Goal: Information Seeking & Learning: Check status

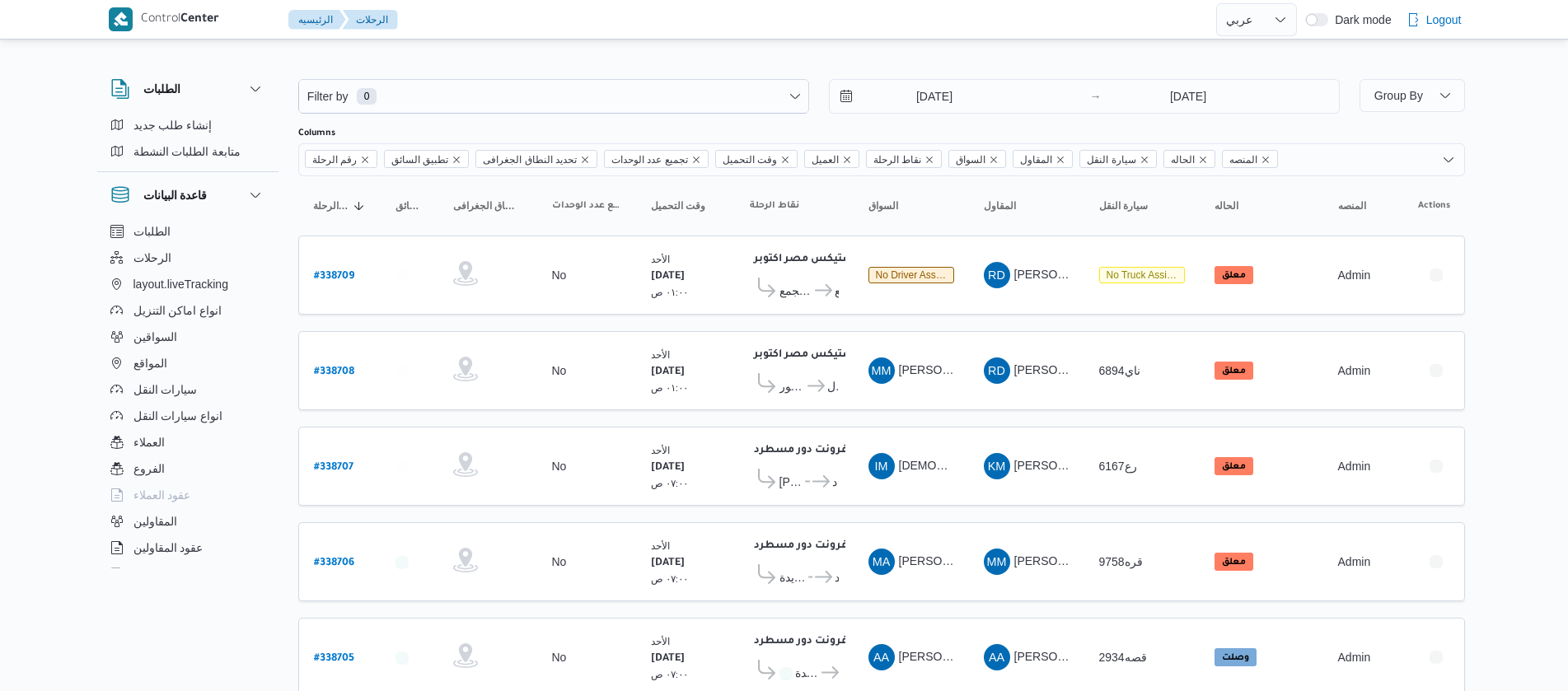
select select "ar"
click at [897, 102] on input "[DATE]" at bounding box center [923, 96] width 187 height 33
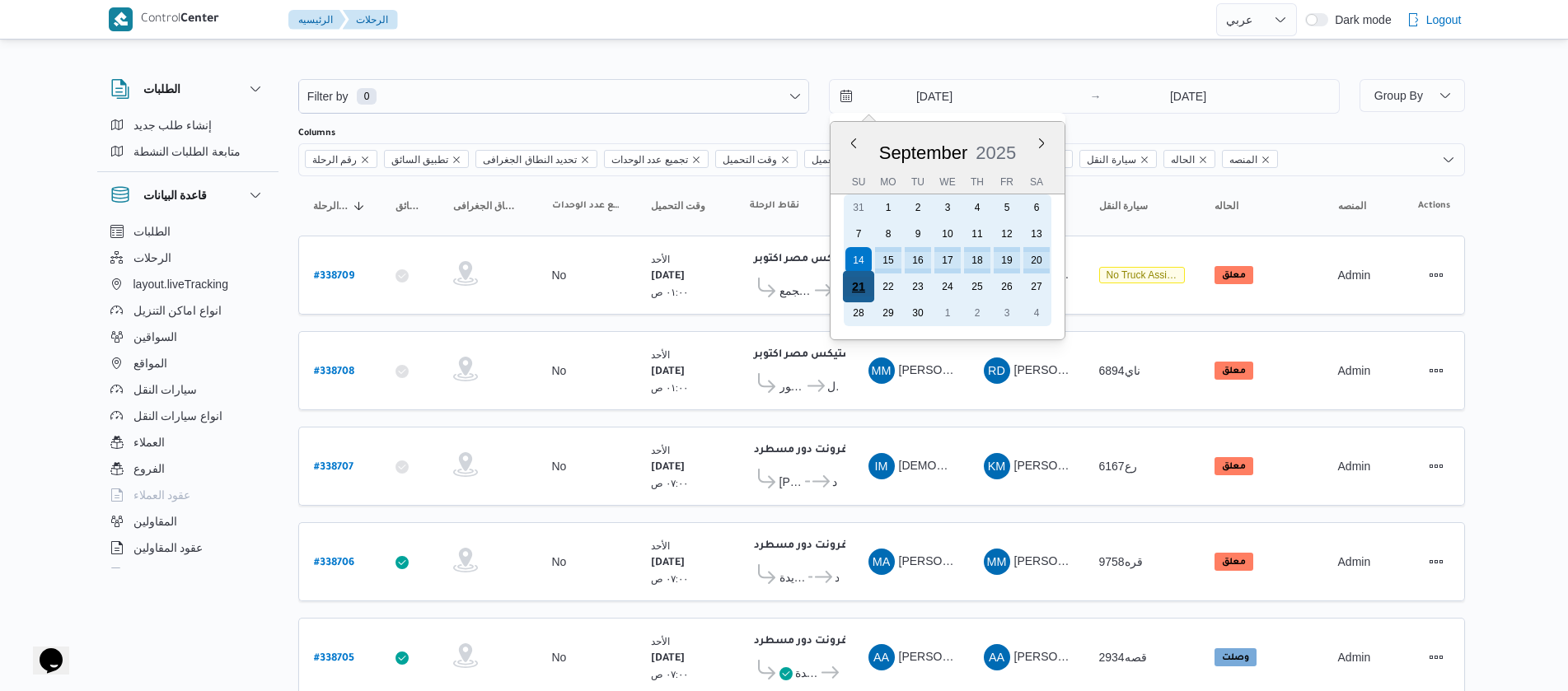
click at [860, 293] on div "21" at bounding box center [857, 286] width 31 height 31
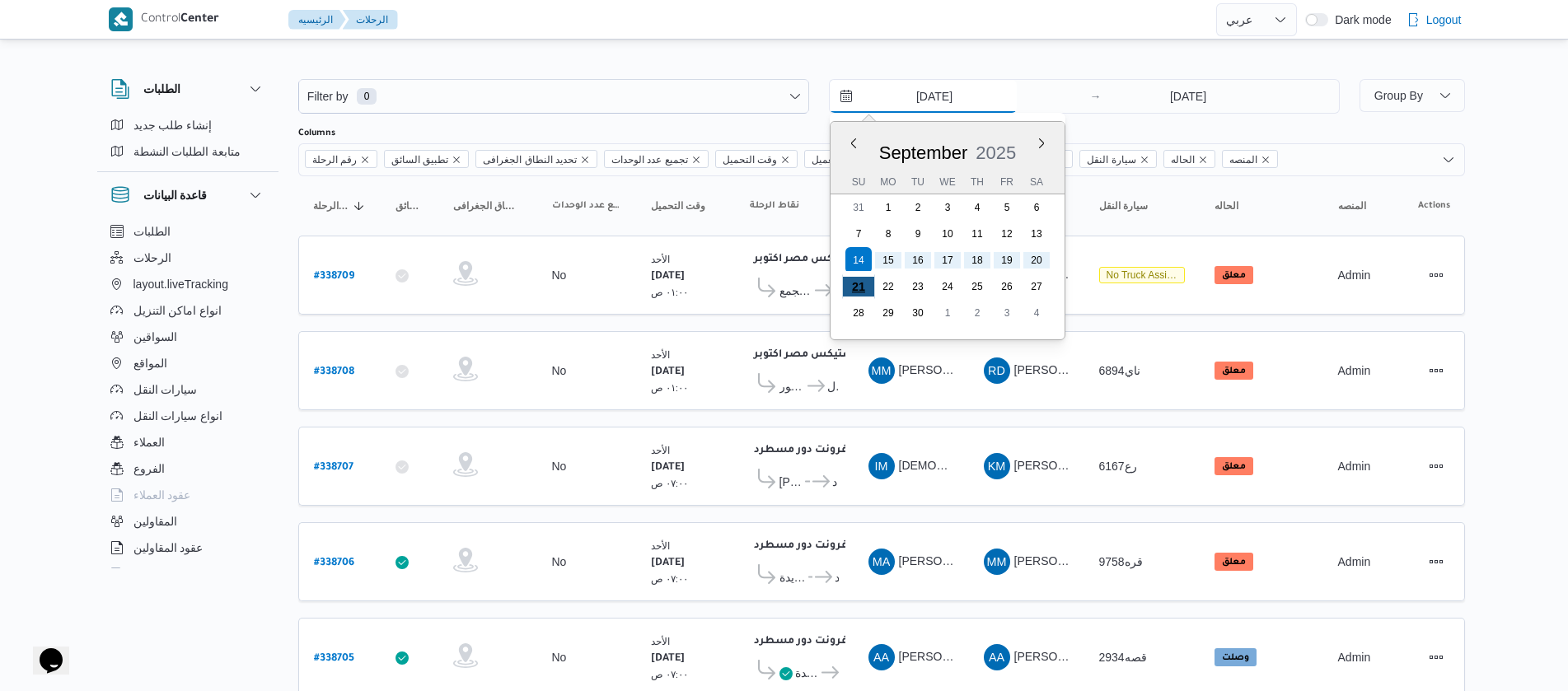
type input "[DATE]"
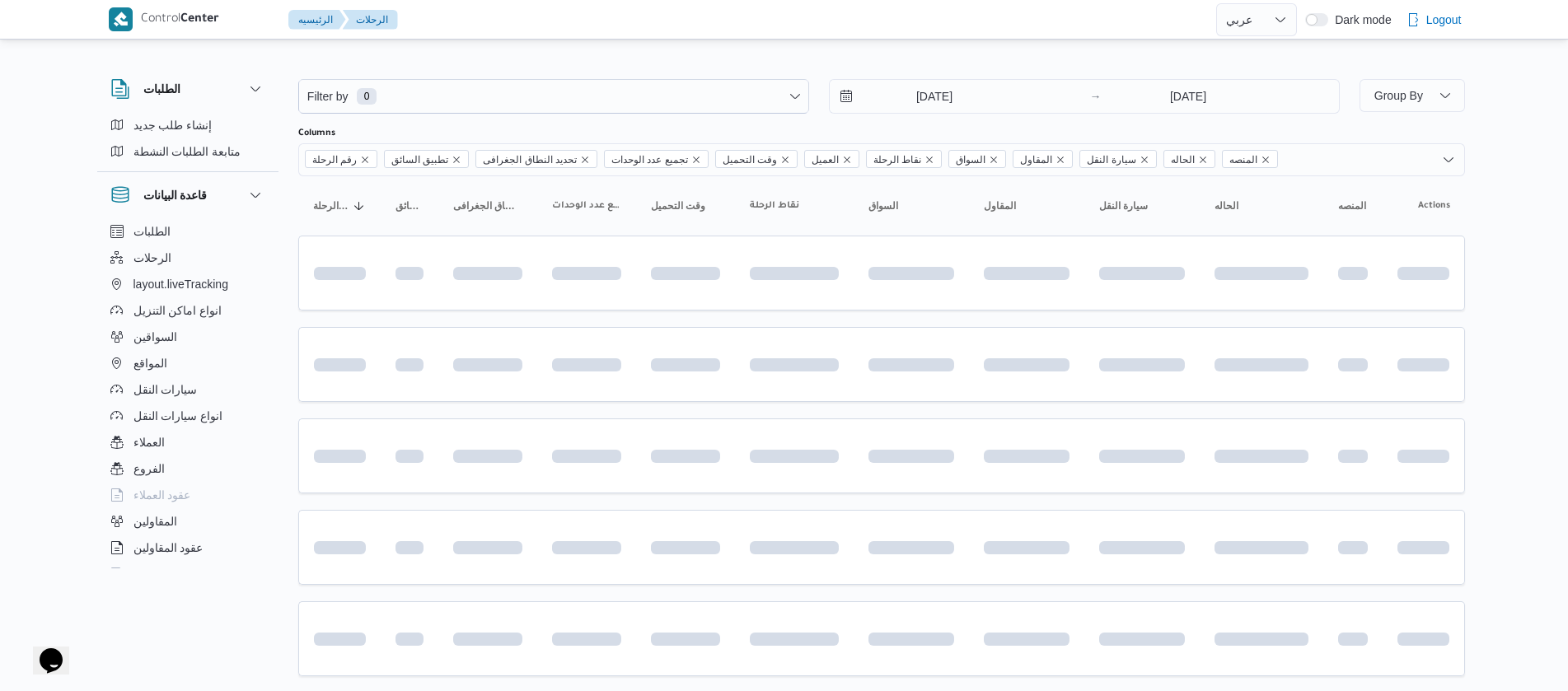
click at [291, 220] on div "الطلبات إنشاء طلب جديد متابعة الطلبات النشطة قاعدة البيانات الطلبات الرحلات lay…" at bounding box center [195, 321] width 198 height 509
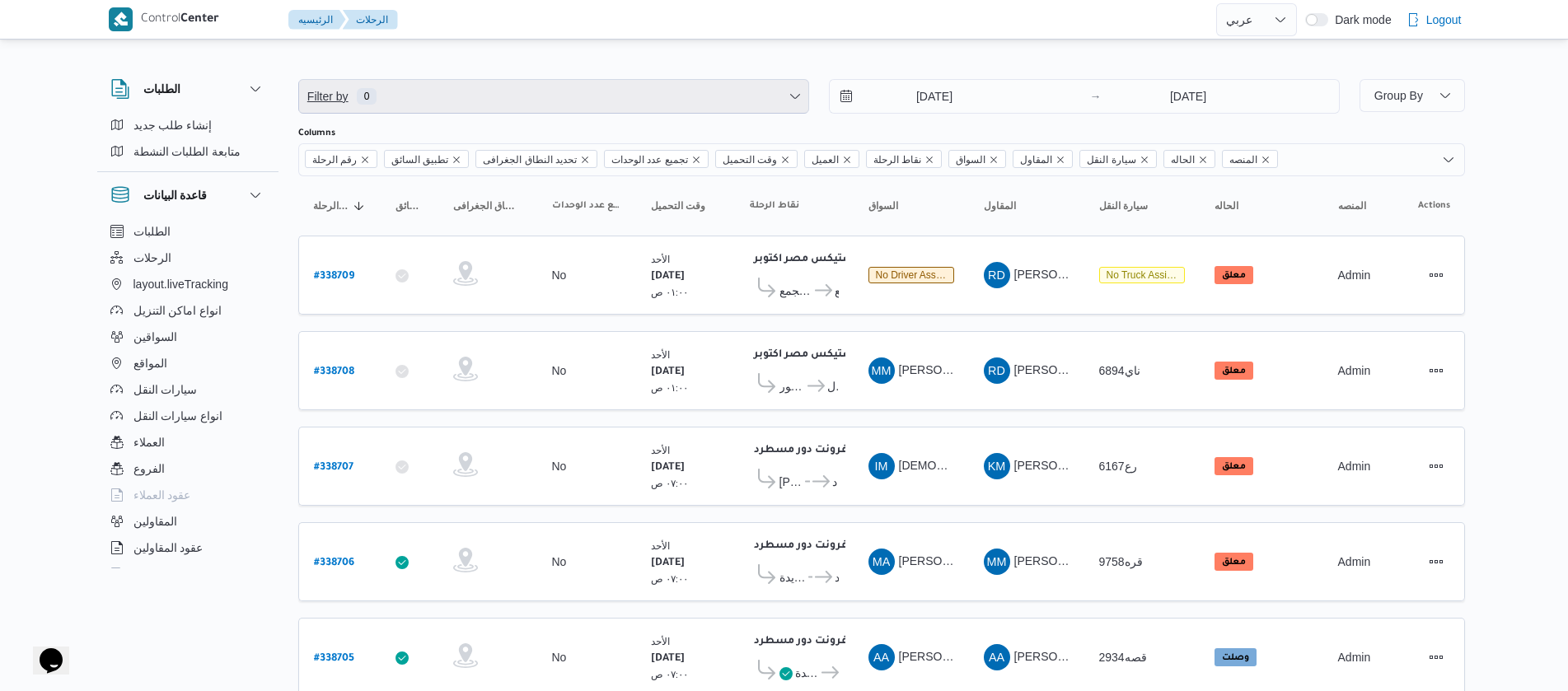
click at [402, 101] on span "Filter by 0" at bounding box center [554, 96] width 509 height 33
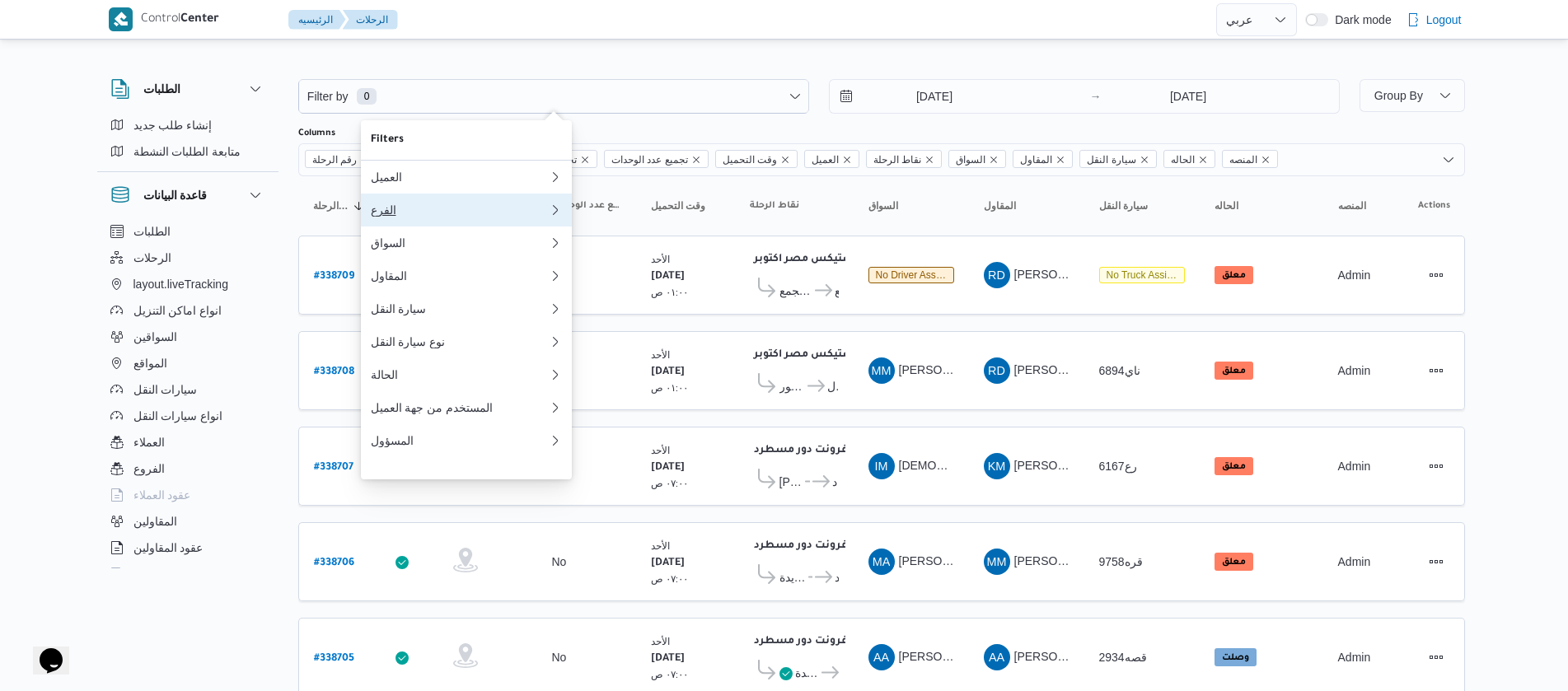
click at [441, 227] on button "الفرع" at bounding box center [466, 210] width 211 height 33
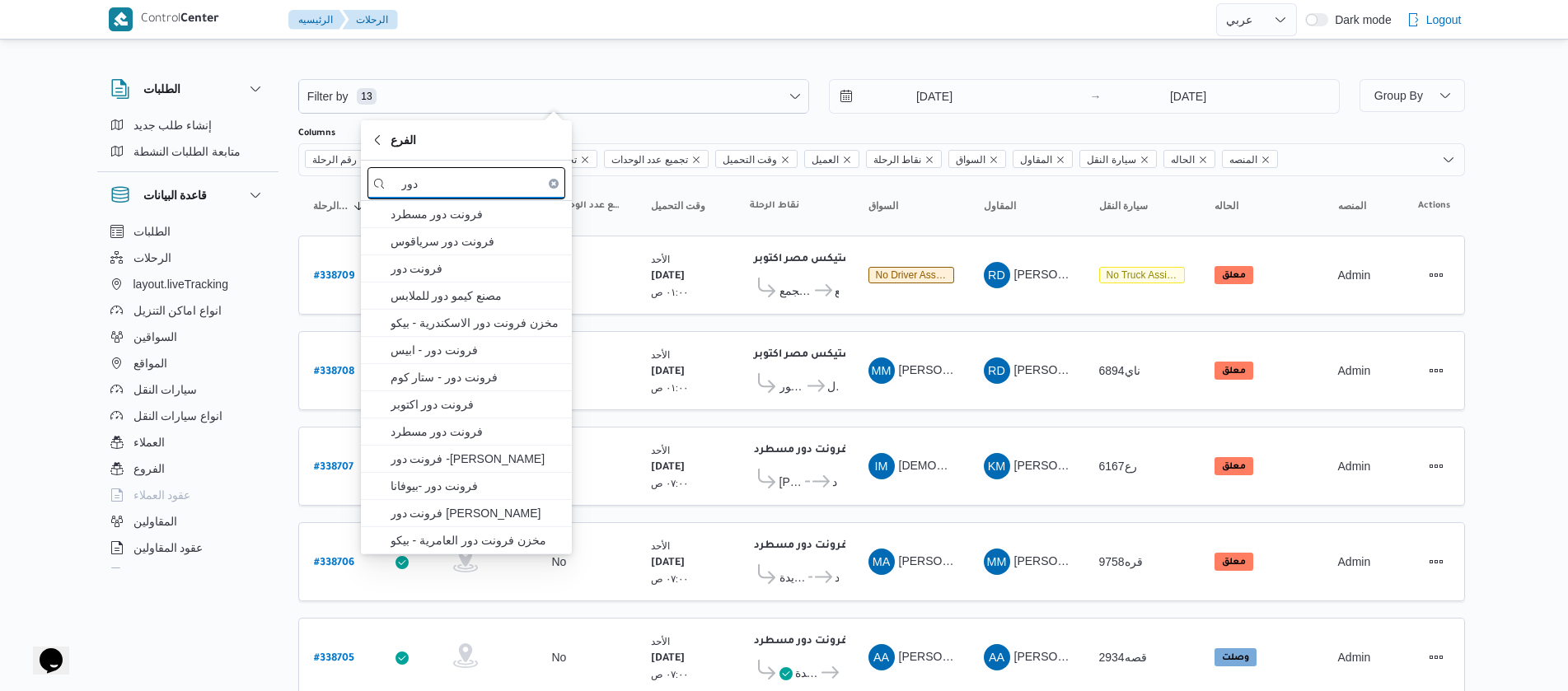
click at [472, 198] on input "دور" at bounding box center [466, 184] width 198 height 32
type input "دور"
click at [474, 219] on span "فرونت دور مسطرد" at bounding box center [476, 214] width 171 height 20
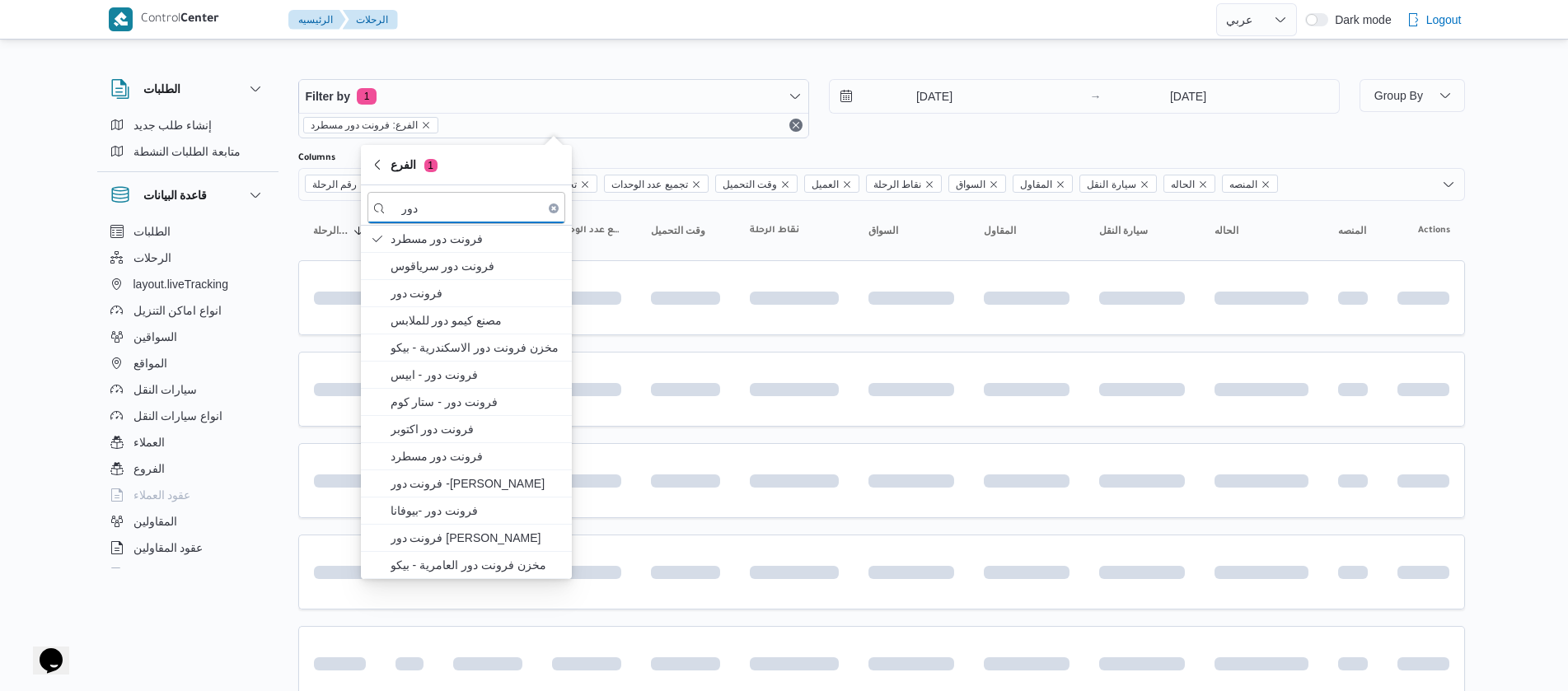
click at [280, 226] on div "الطلبات إنشاء طلب جديد متابعة الطلبات النشطة قاعدة البيانات الطلبات الرحلات lay…" at bounding box center [195, 321] width 198 height 509
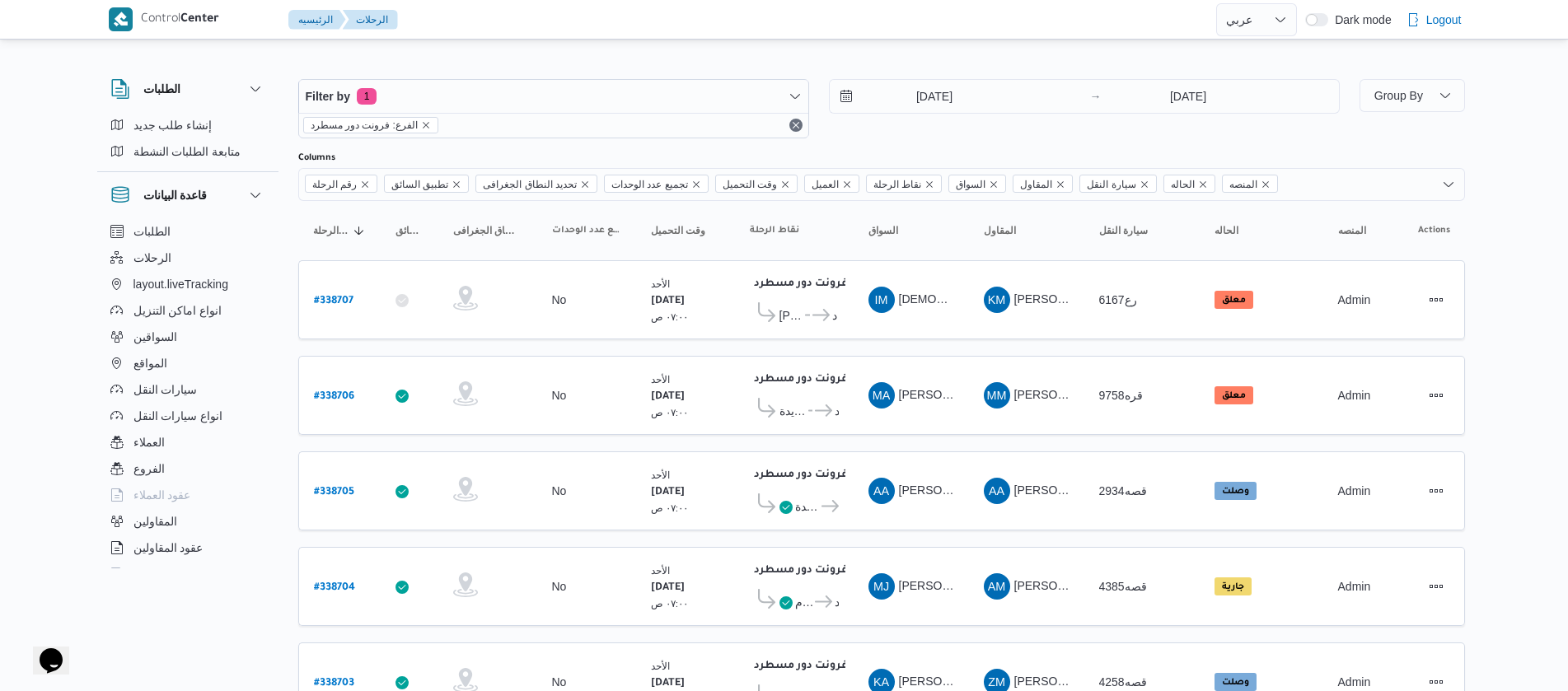
scroll to position [524, 0]
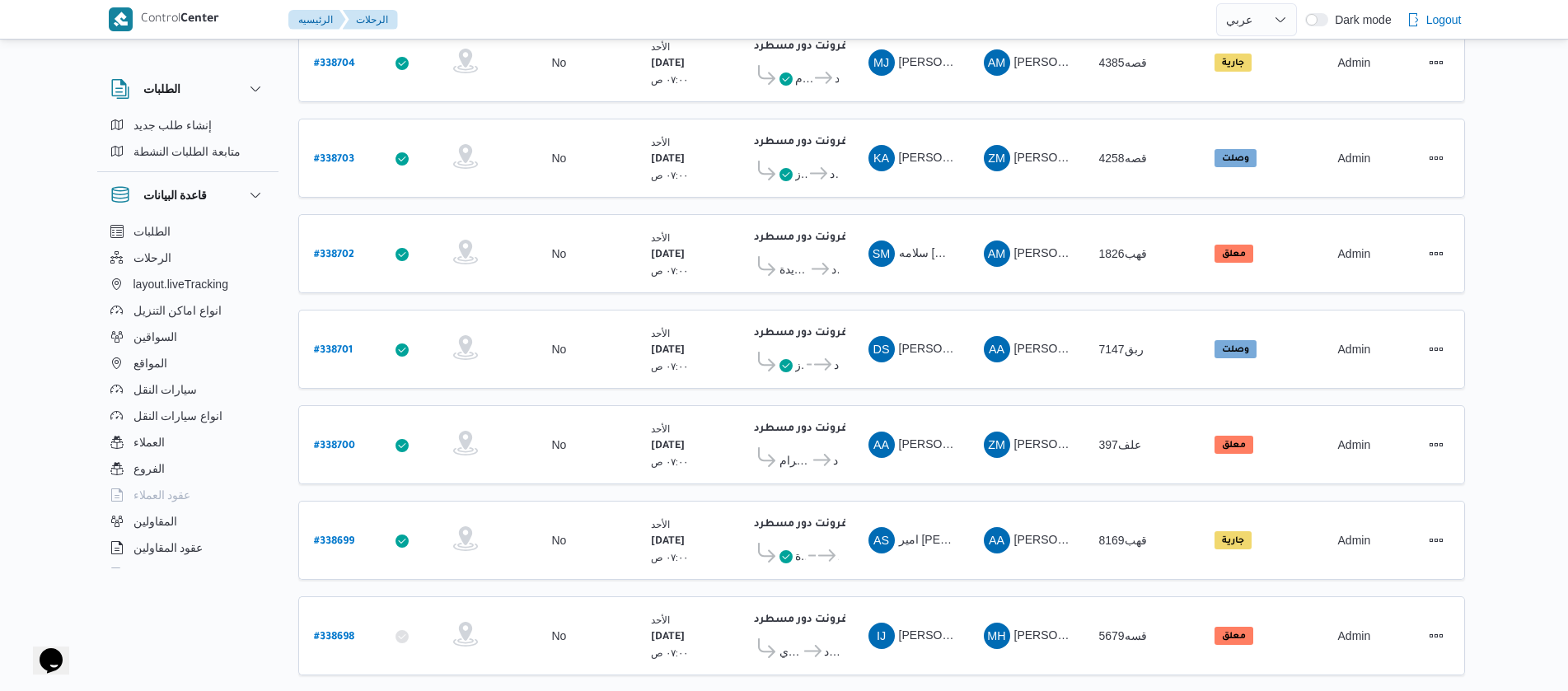
click at [373, 690] on span "Rows per page : 10" at bounding box center [344, 702] width 80 height 20
click at [353, 638] on button "20 rows" at bounding box center [365, 644] width 92 height 33
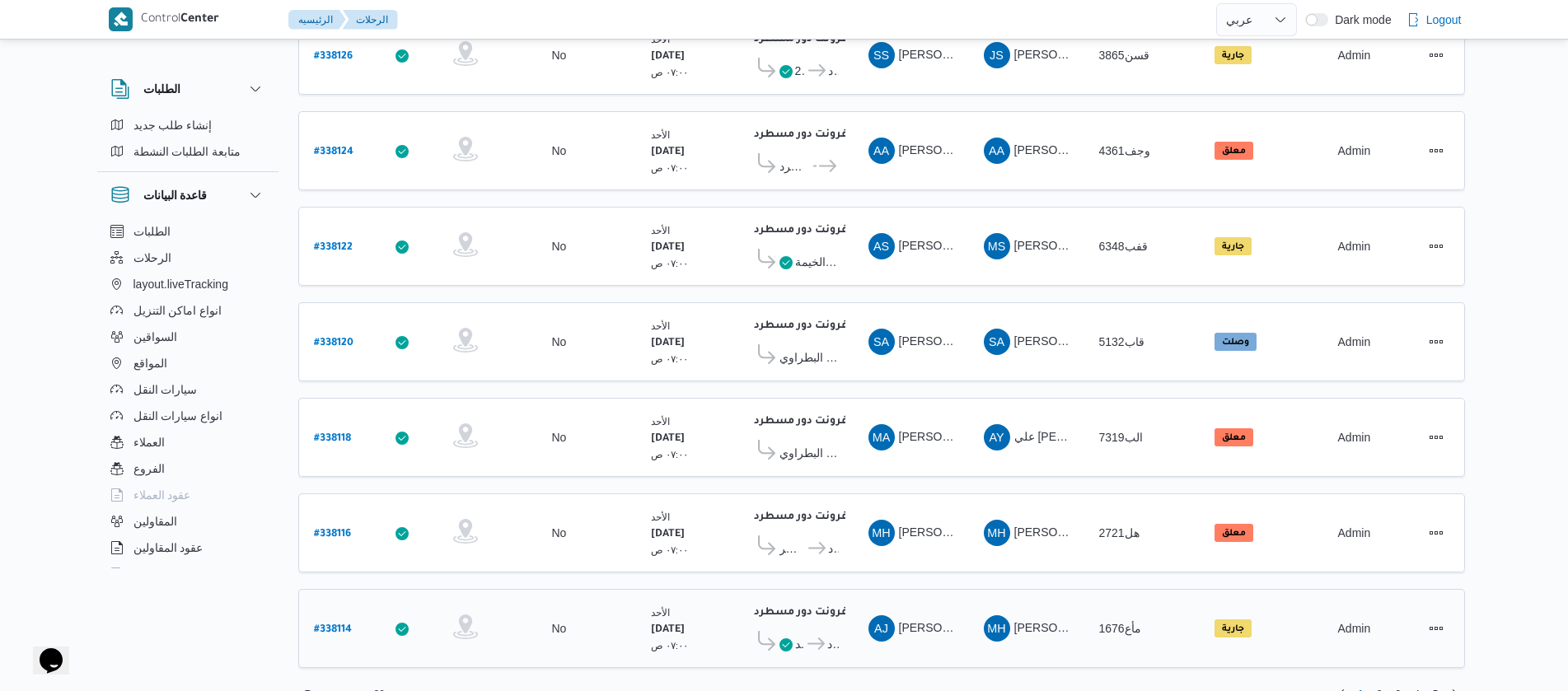
scroll to position [1488, 0]
click at [1379, 684] on span "2" at bounding box center [1380, 694] width 5 height 20
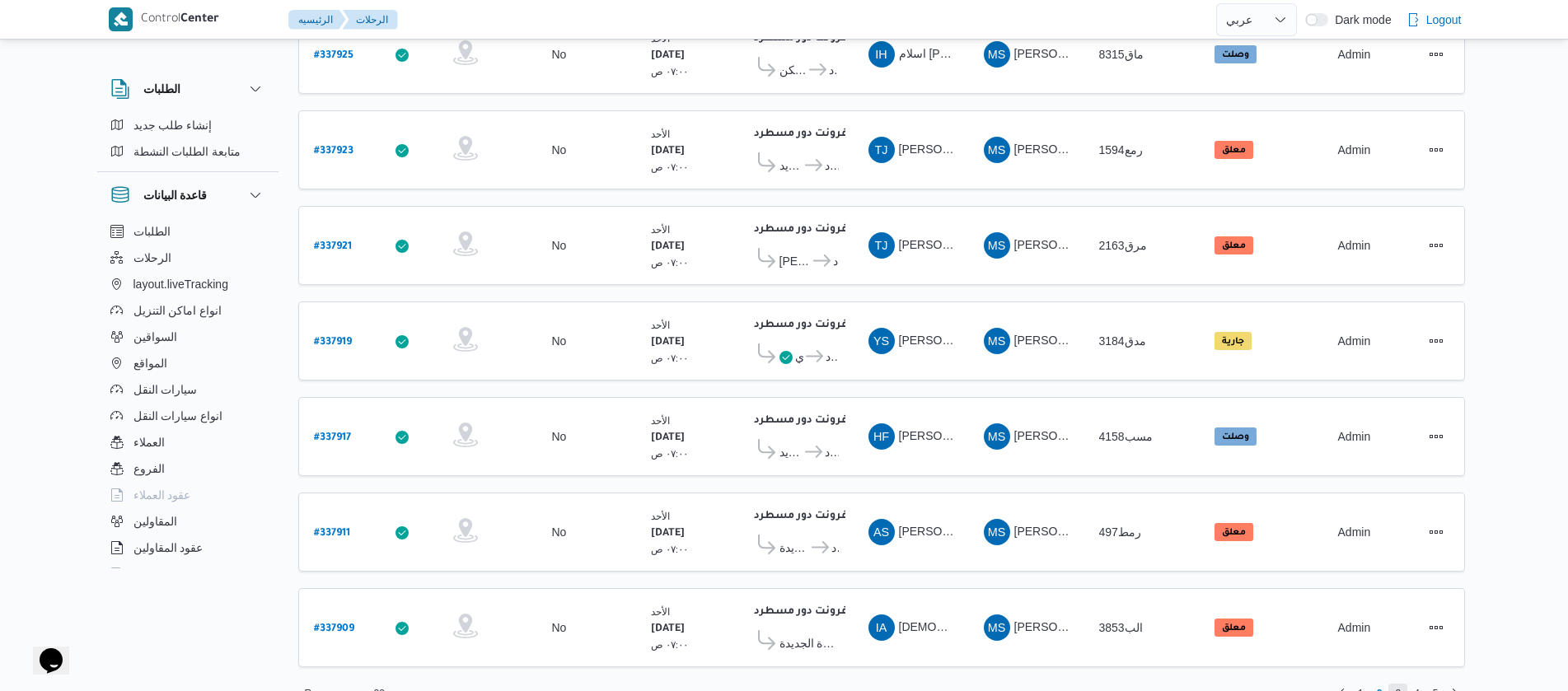
click at [1399, 684] on span "3" at bounding box center [1398, 694] width 5 height 20
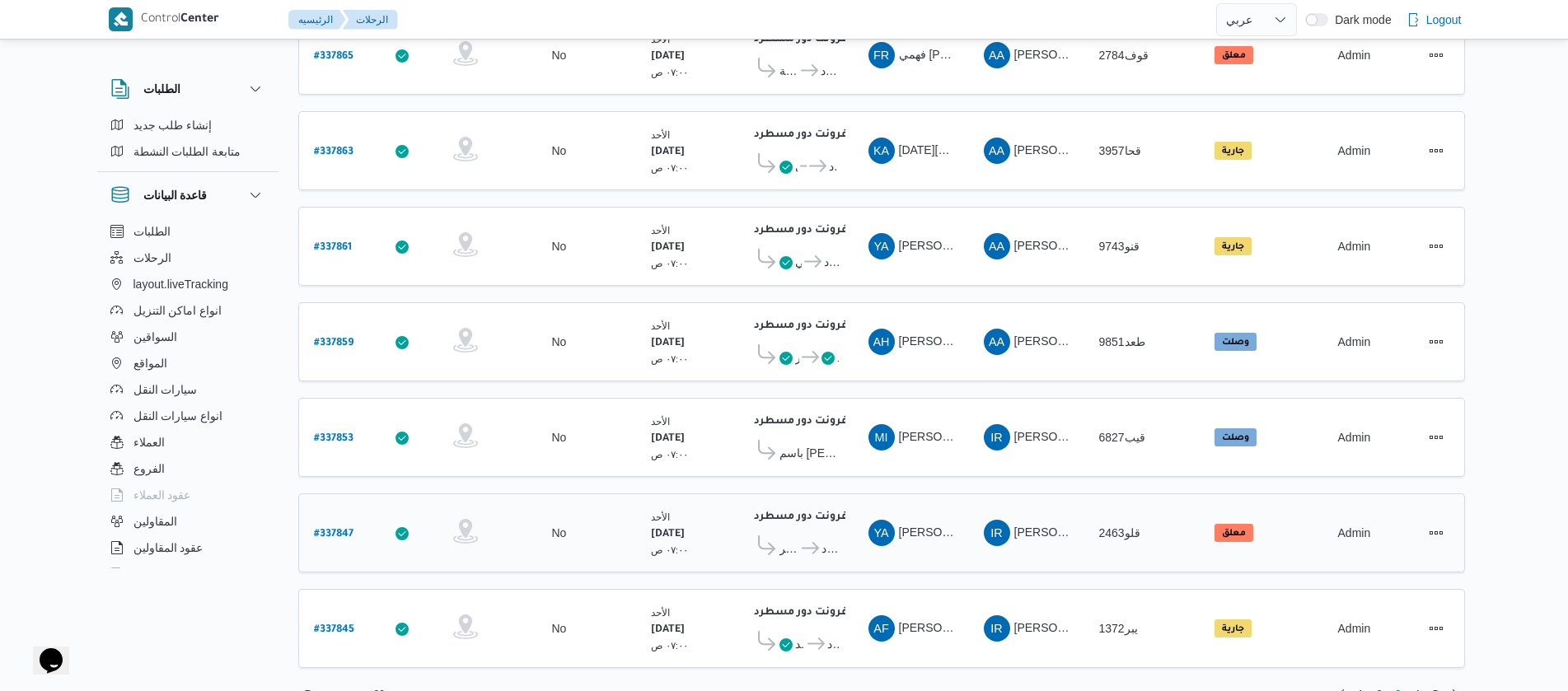
scroll to position [1488, 0]
click at [1417, 684] on span "4" at bounding box center [1416, 694] width 5 height 20
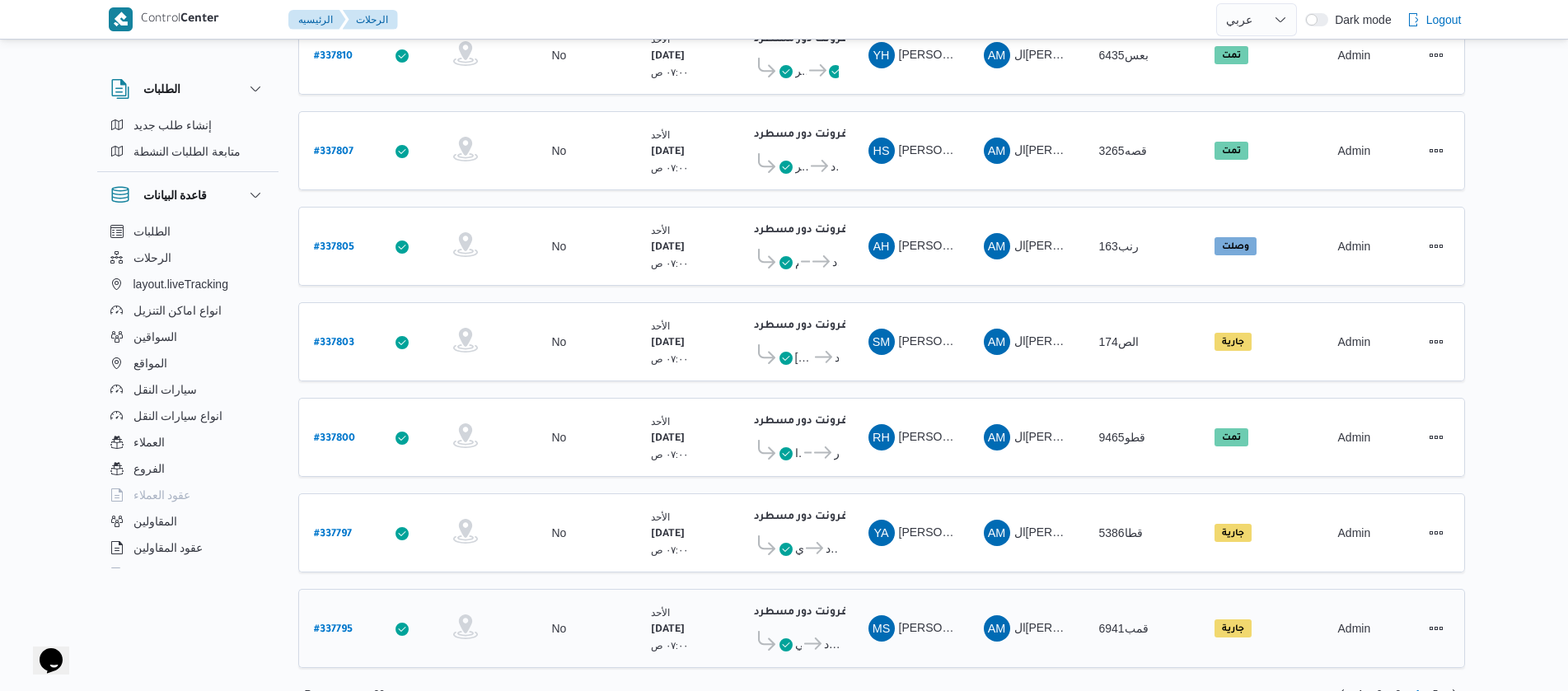
scroll to position [1488, 0]
click at [1428, 684] on span "5" at bounding box center [1435, 694] width 19 height 20
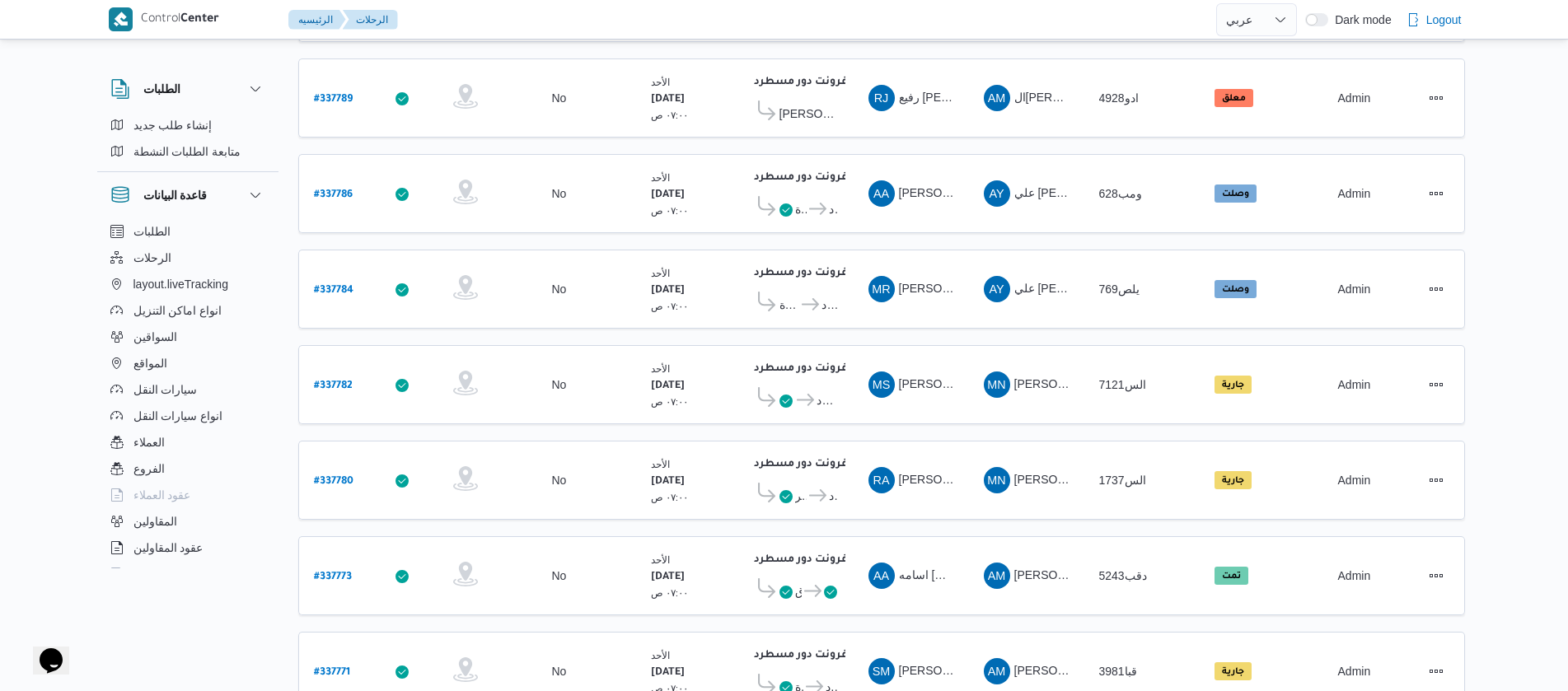
scroll to position [454, 0]
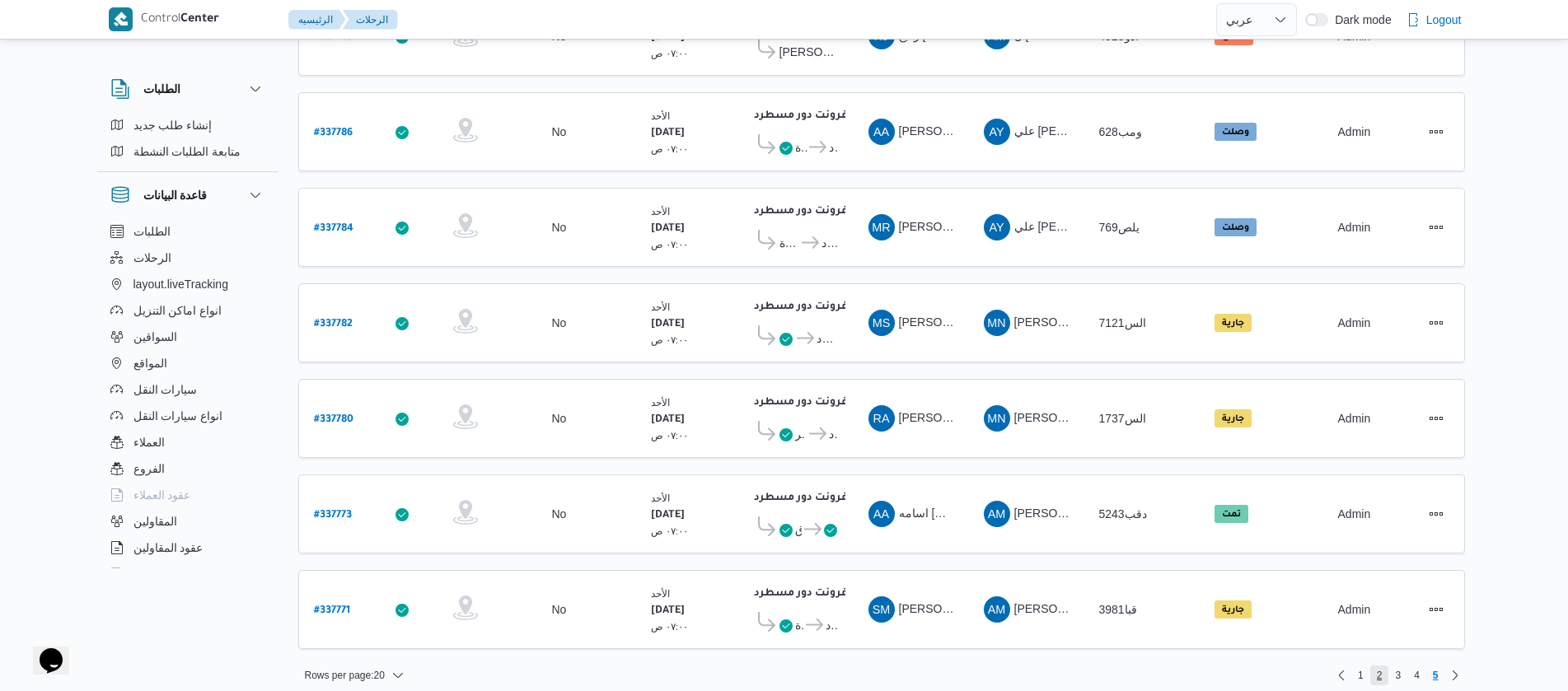
click at [1374, 666] on span "2" at bounding box center [1380, 676] width 19 height 20
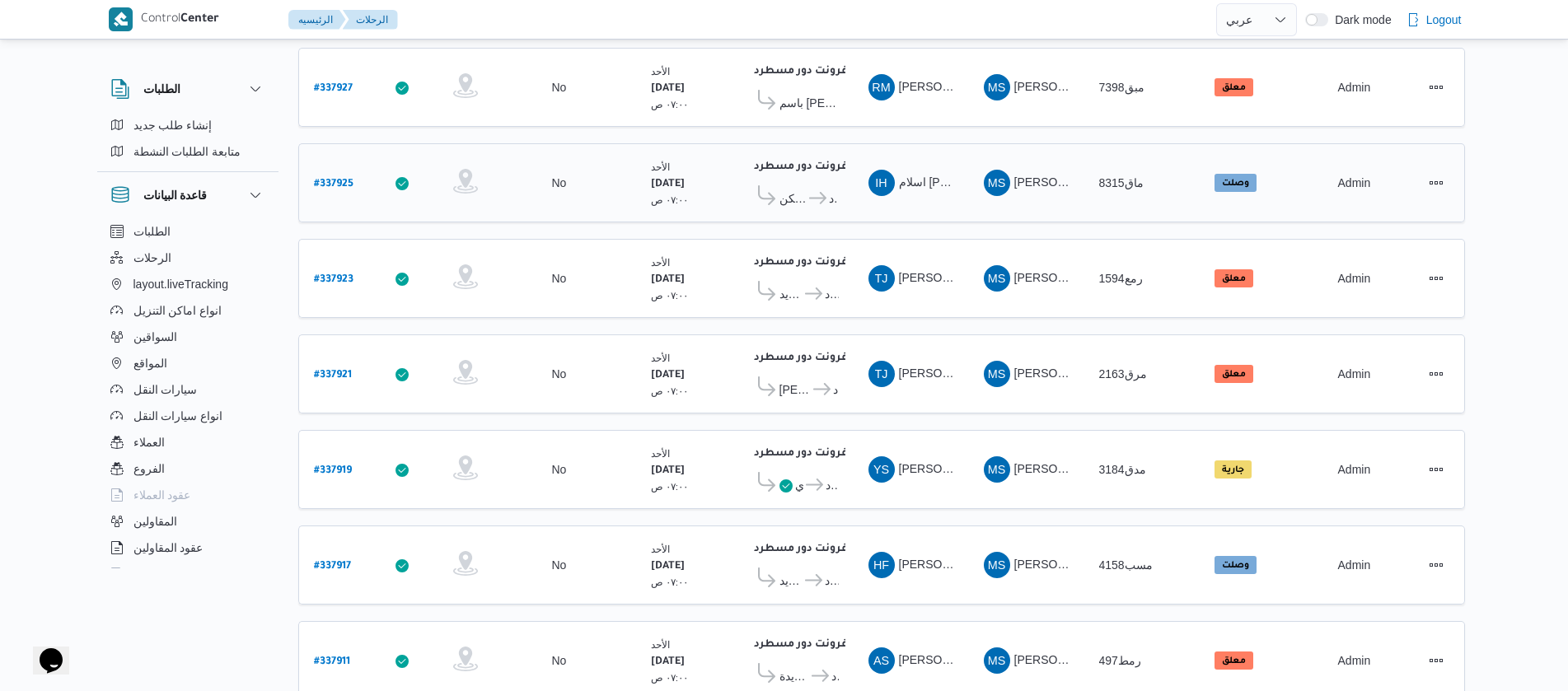
scroll to position [1488, 0]
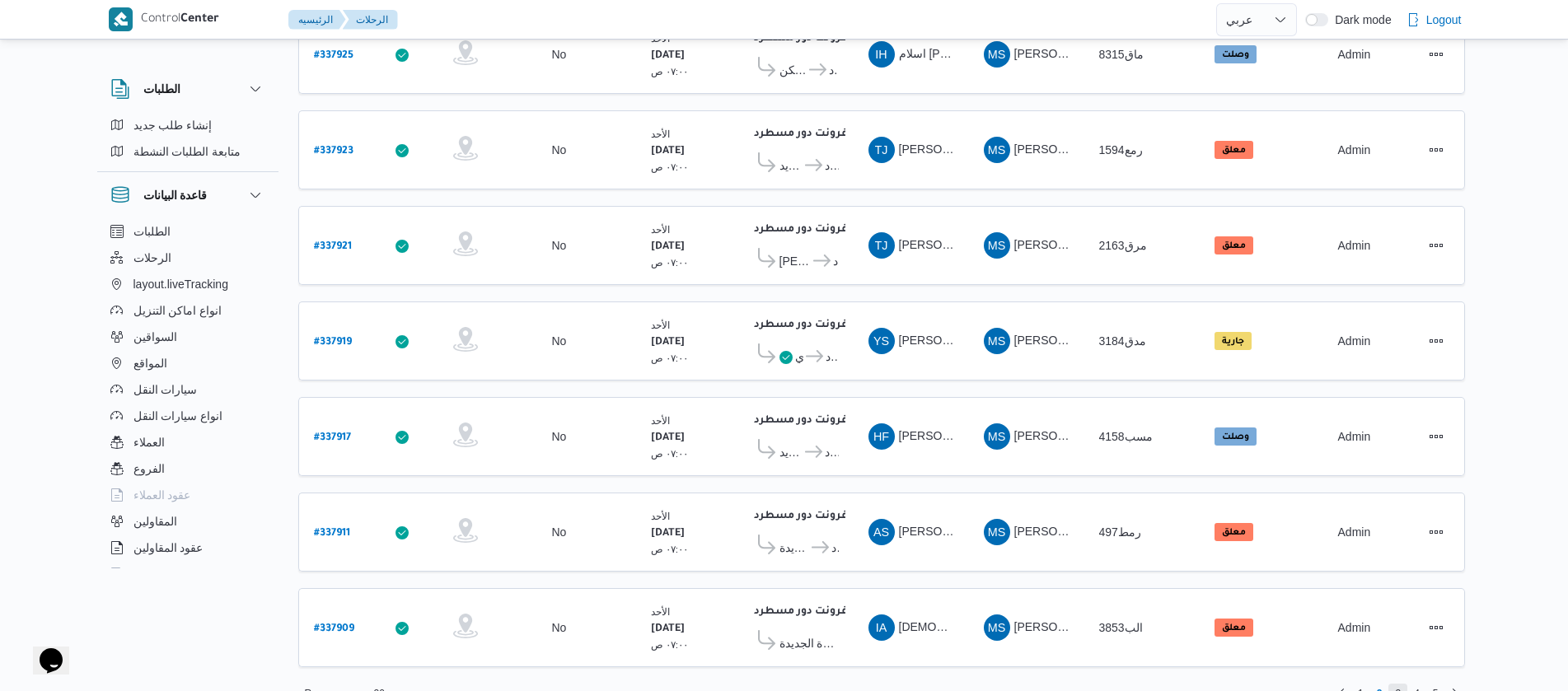
click at [1405, 684] on span "3" at bounding box center [1398, 694] width 19 height 20
click at [1415, 684] on span "4" at bounding box center [1416, 694] width 5 height 20
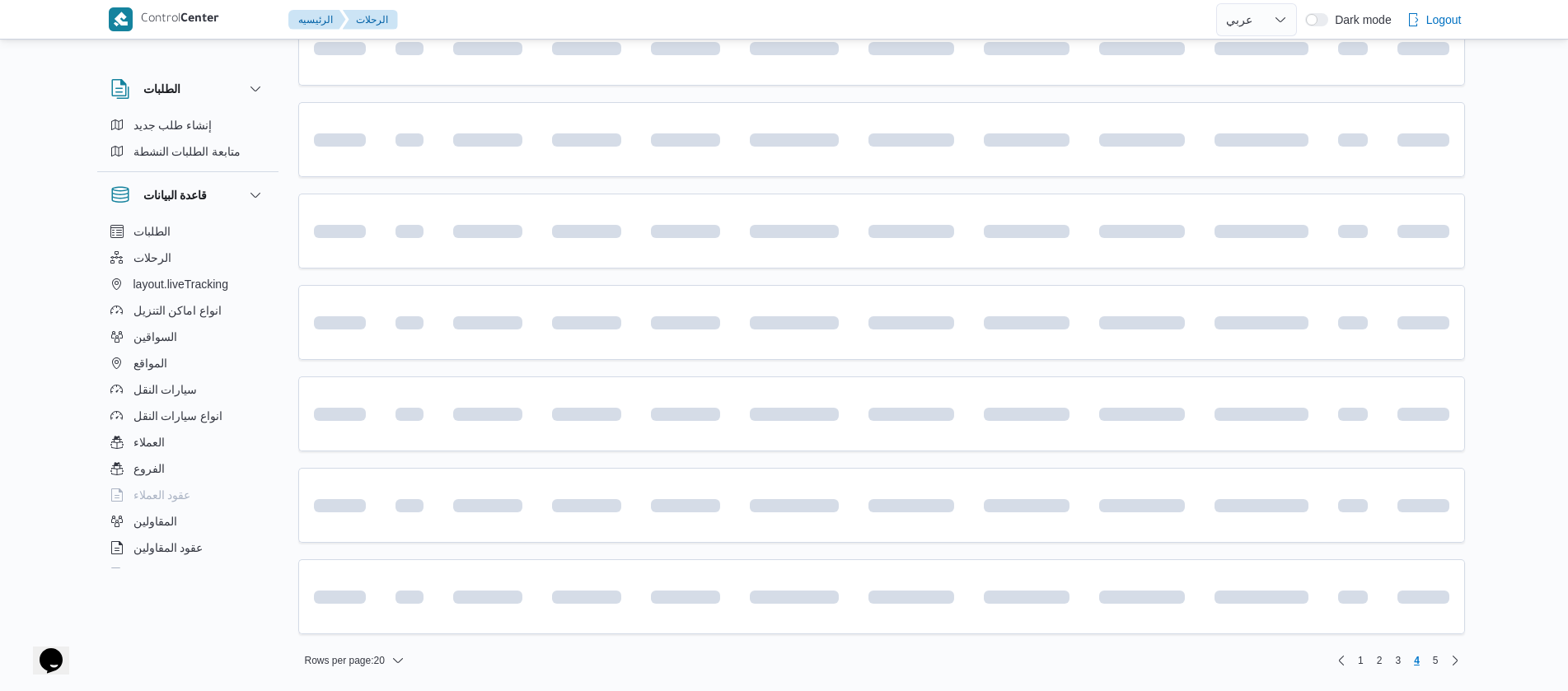
scroll to position [1418, 0]
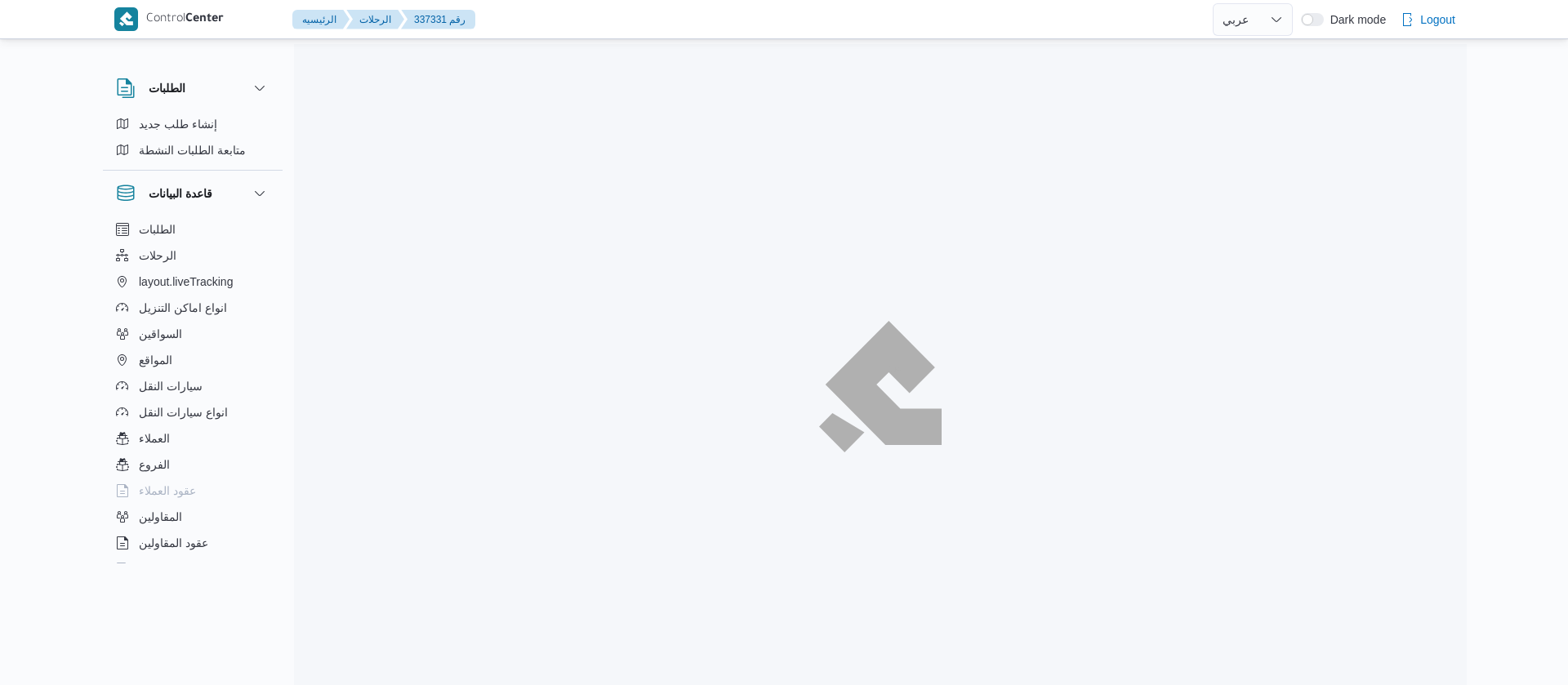
select select "ar"
